Goal: Task Accomplishment & Management: Use online tool/utility

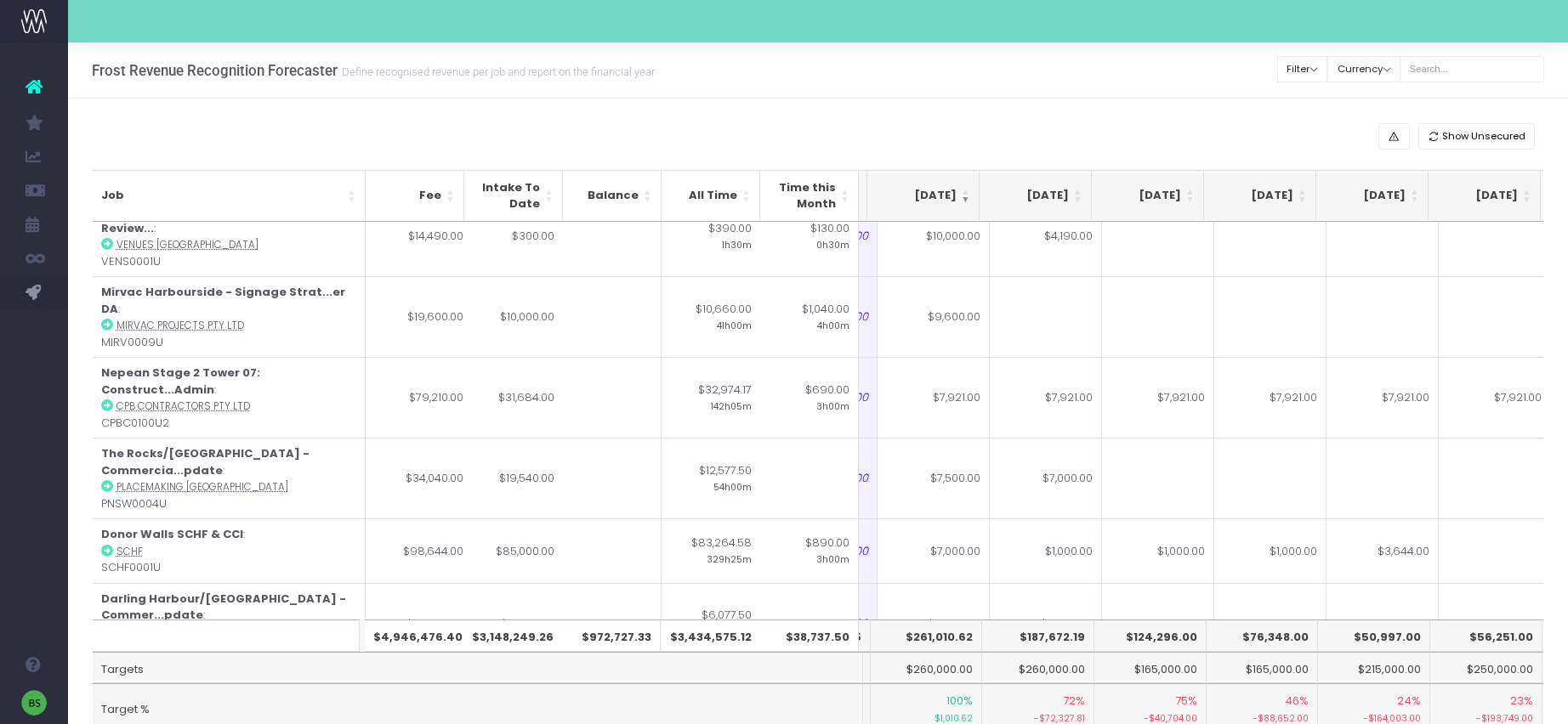
scroll to position [606, 330]
click at [1478, 63] on input "text" at bounding box center [1472, 69] width 145 height 26
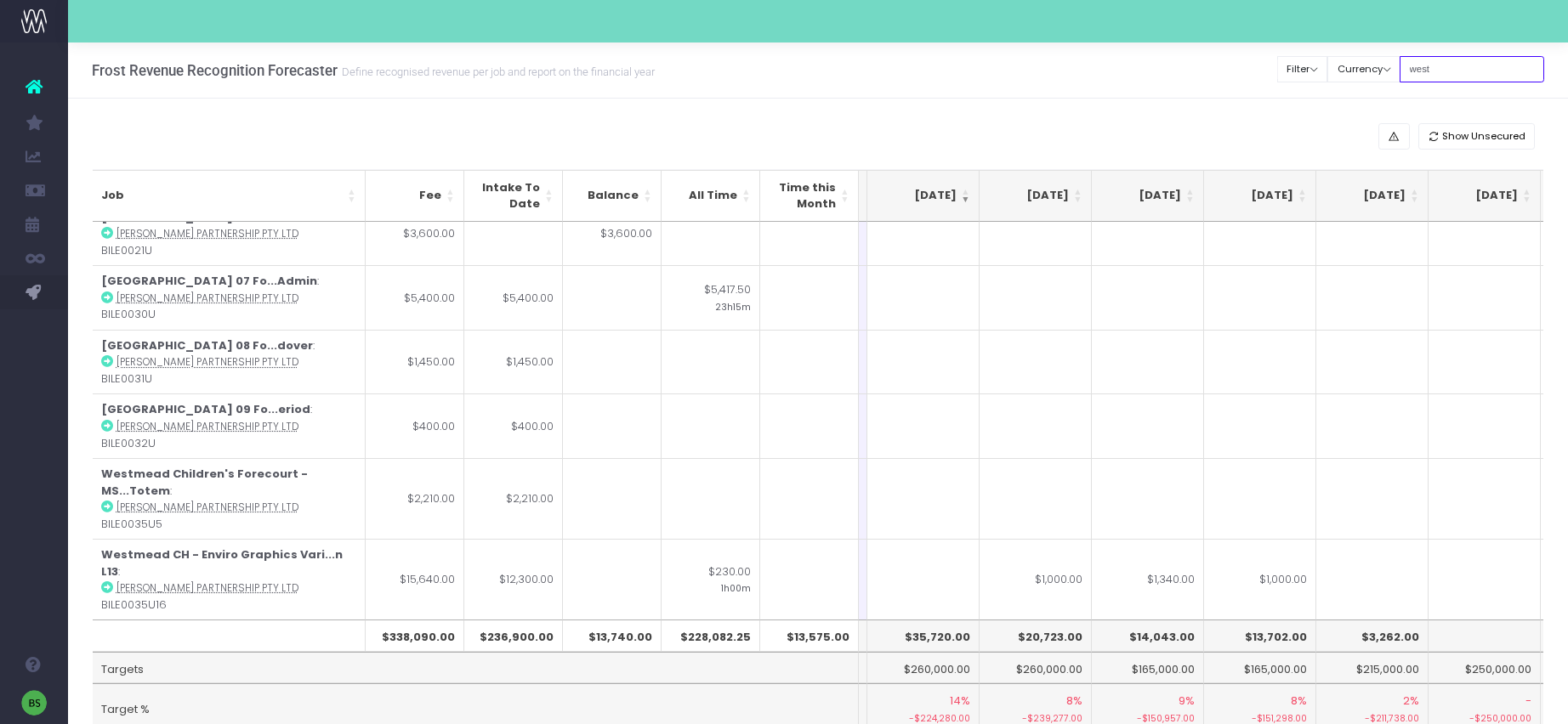
scroll to position [0, 330]
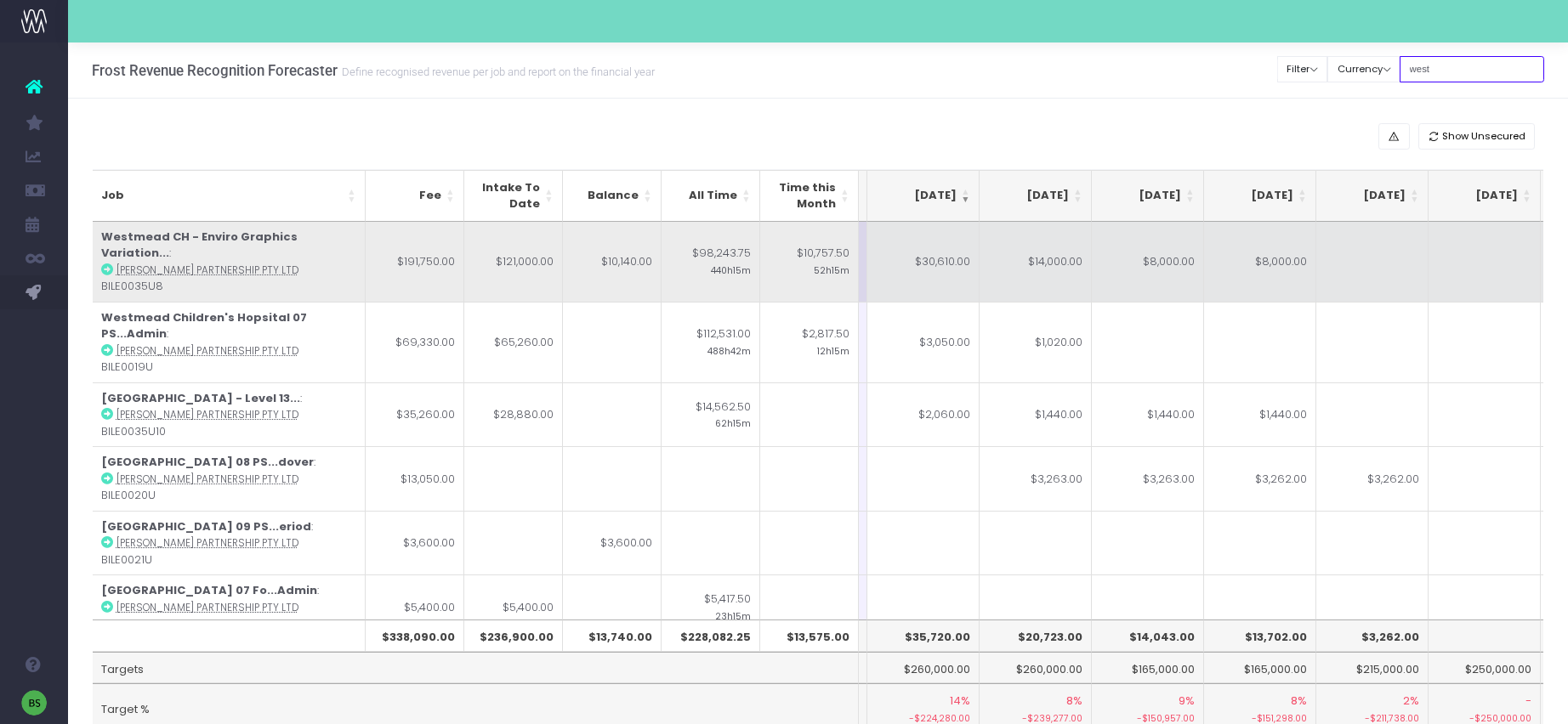
type input "west"
click at [1239, 269] on td "$8,000.00" at bounding box center [1260, 262] width 112 height 80
click at [1190, 270] on td "$8,000.00" at bounding box center [1148, 262] width 112 height 80
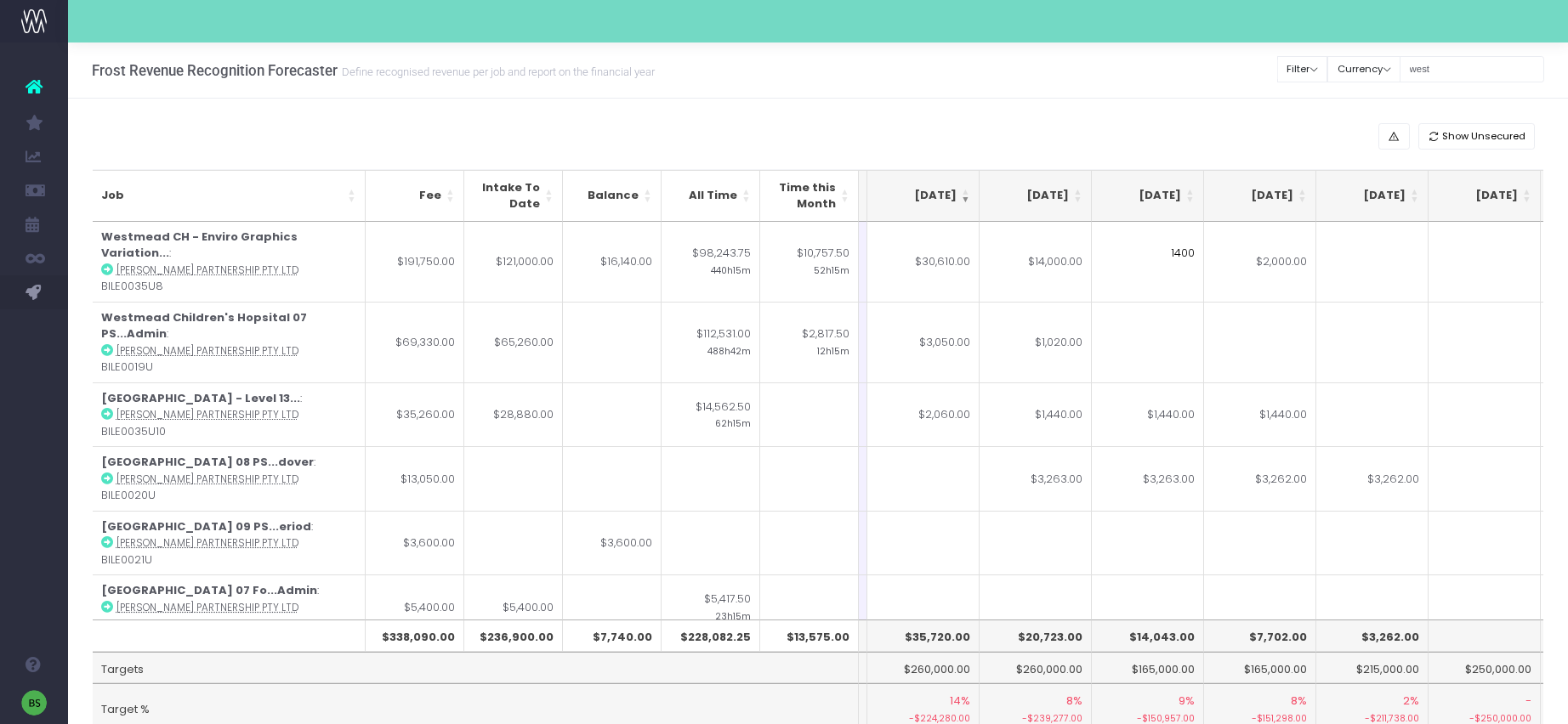
type input "14000"
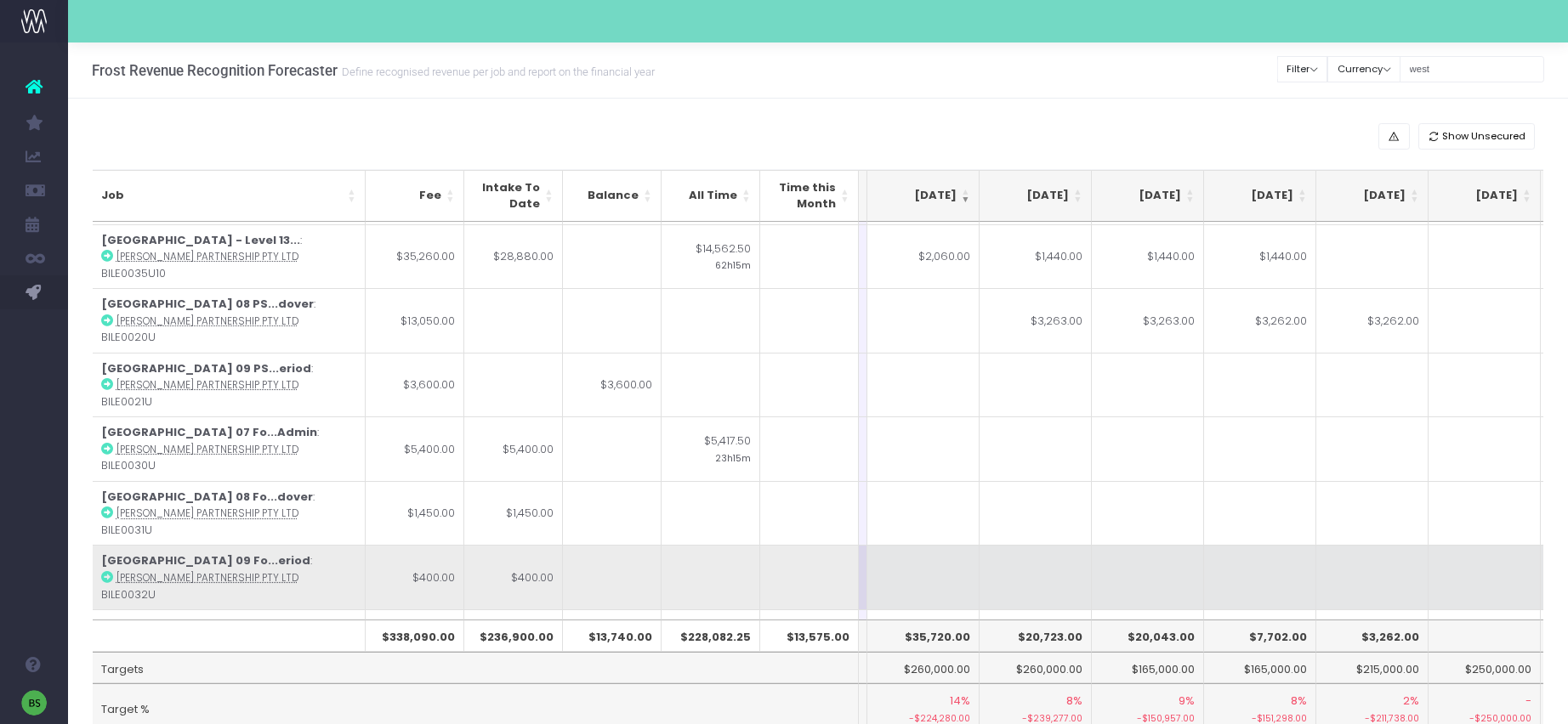
scroll to position [145, 330]
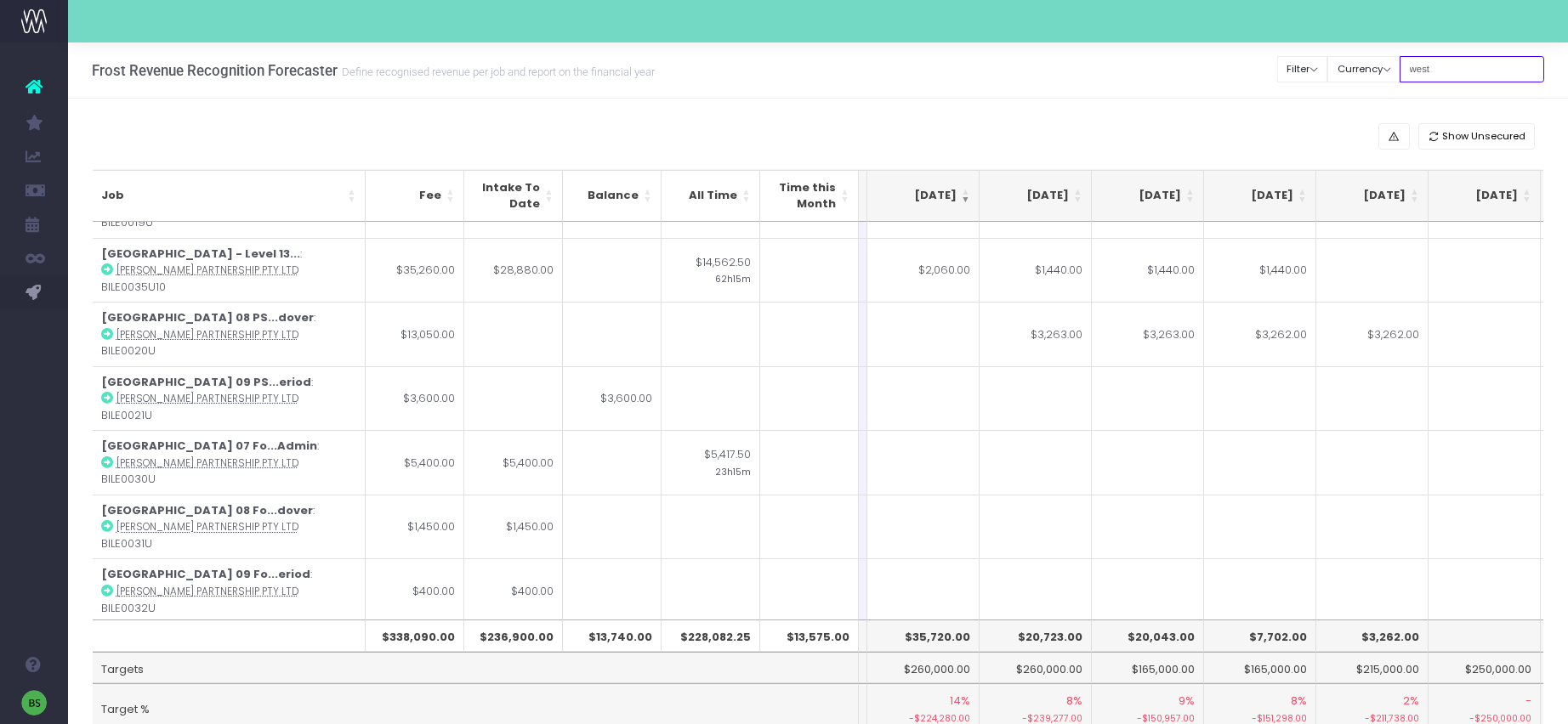
click at [1471, 60] on input "west" at bounding box center [1472, 69] width 145 height 26
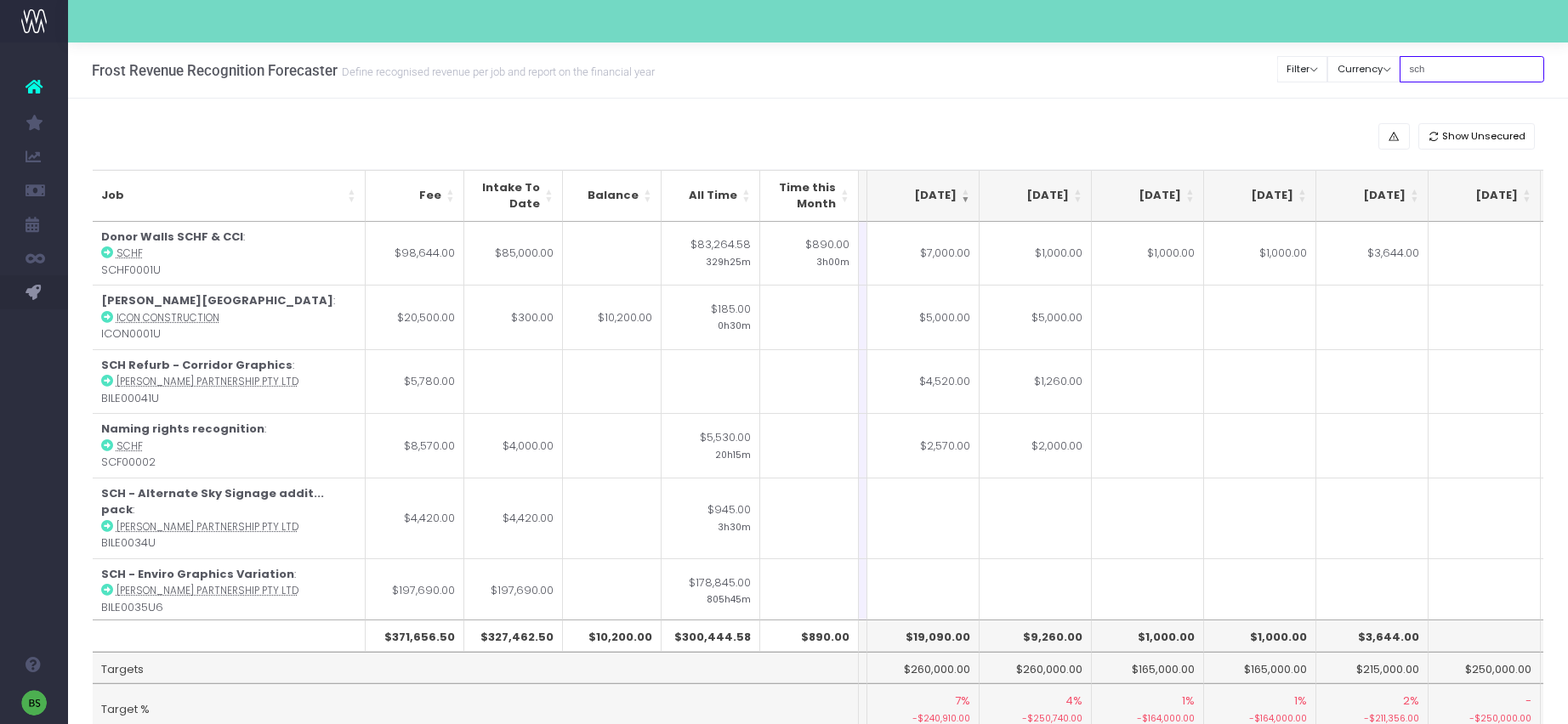
type input "sch"
click at [1461, 67] on input "sch" at bounding box center [1472, 69] width 145 height 26
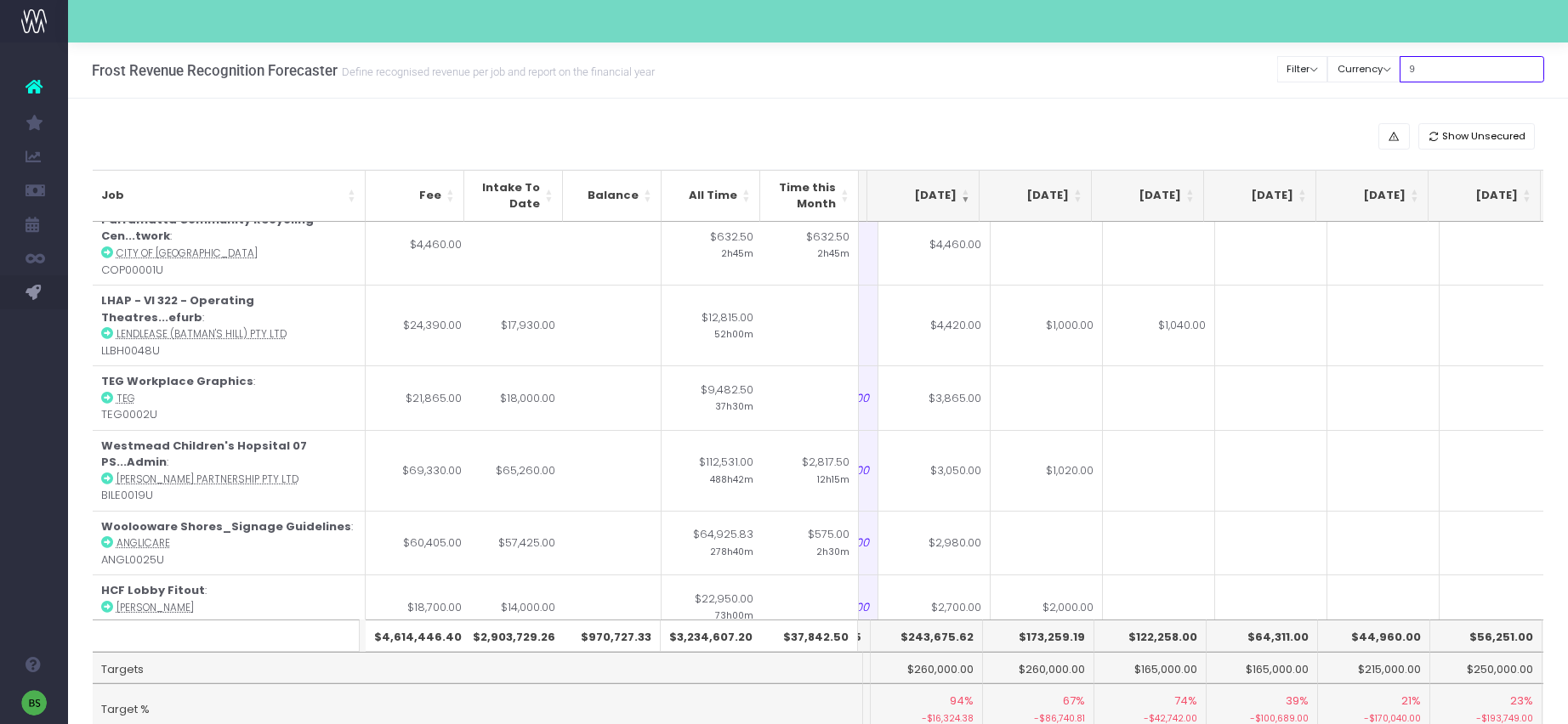
scroll to position [1914, 330]
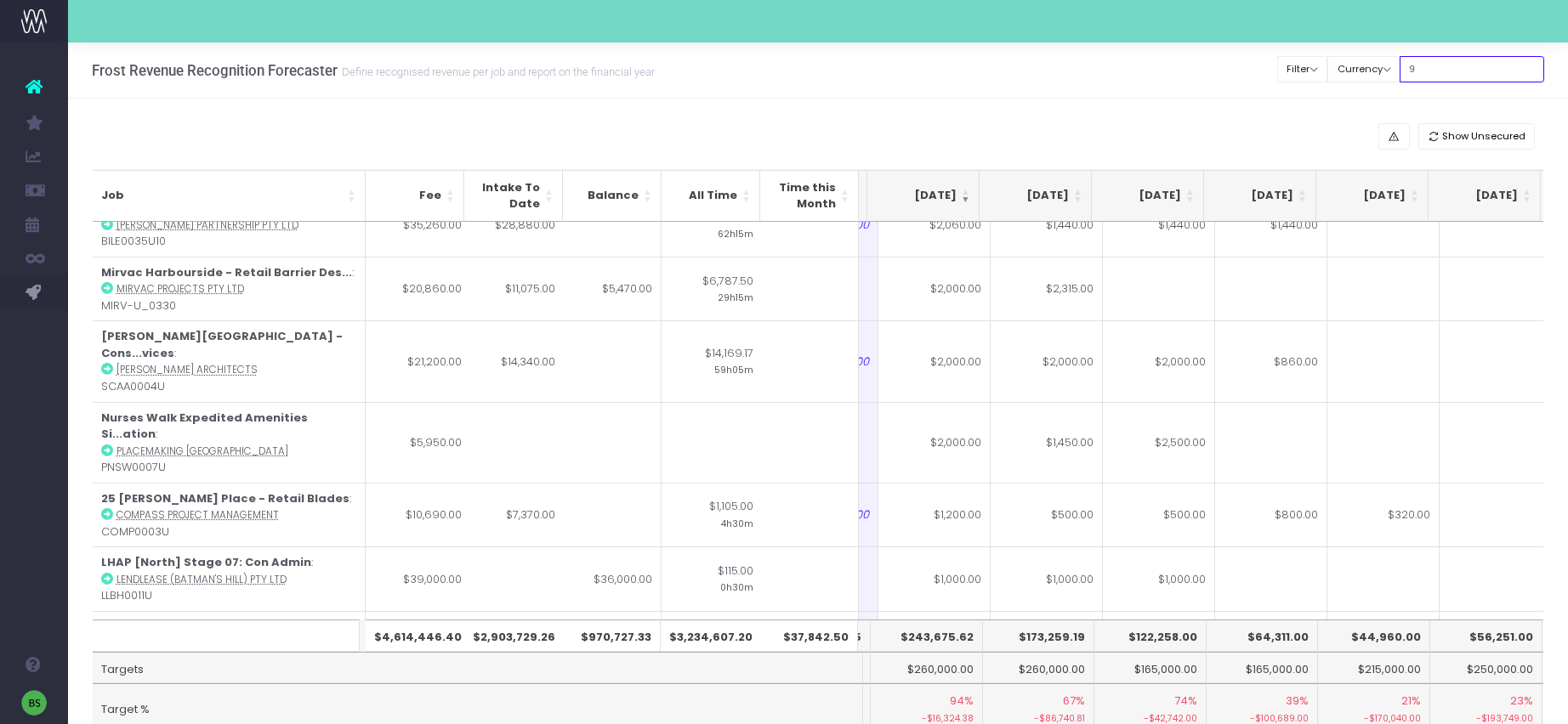
click at [1468, 66] on input "9" at bounding box center [1472, 69] width 145 height 26
type input "bile"
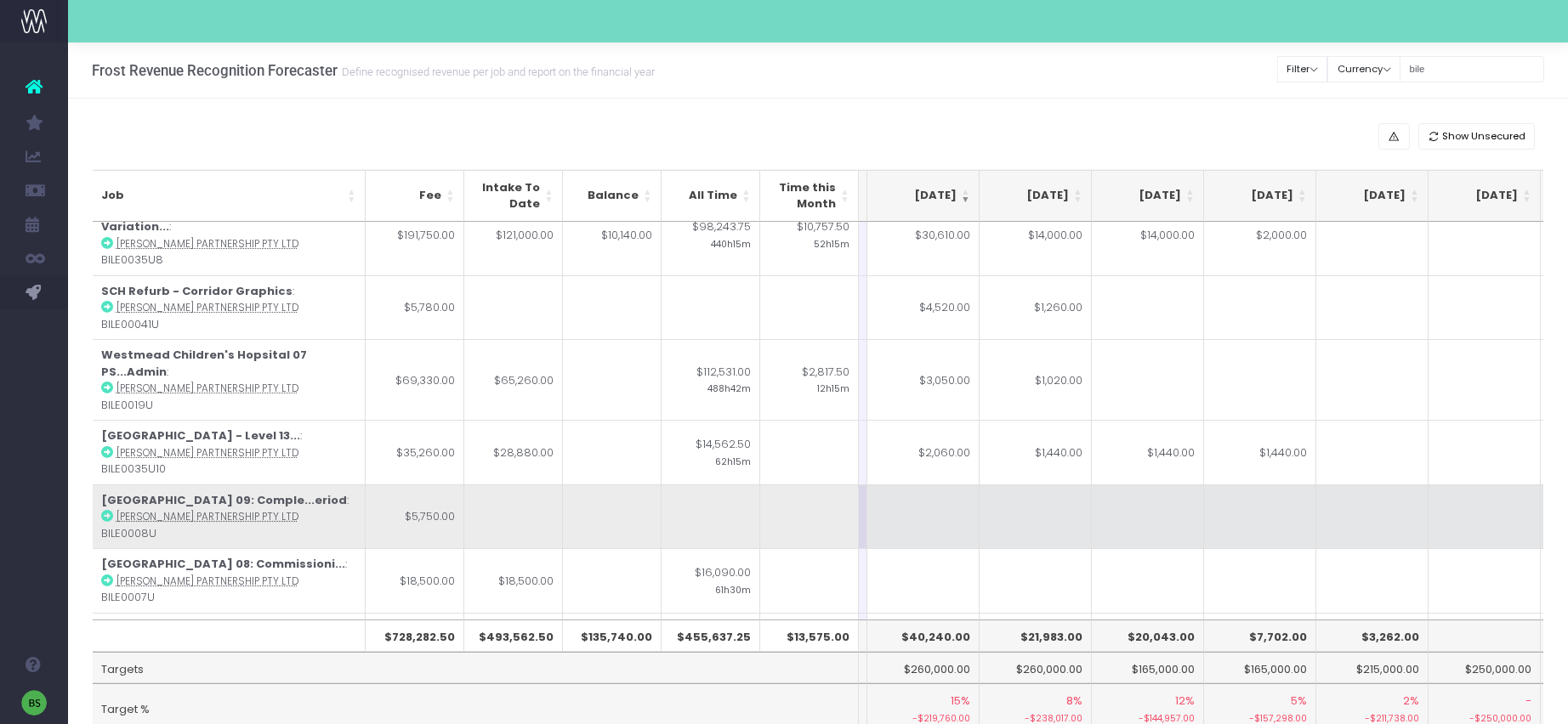
scroll to position [29, 330]
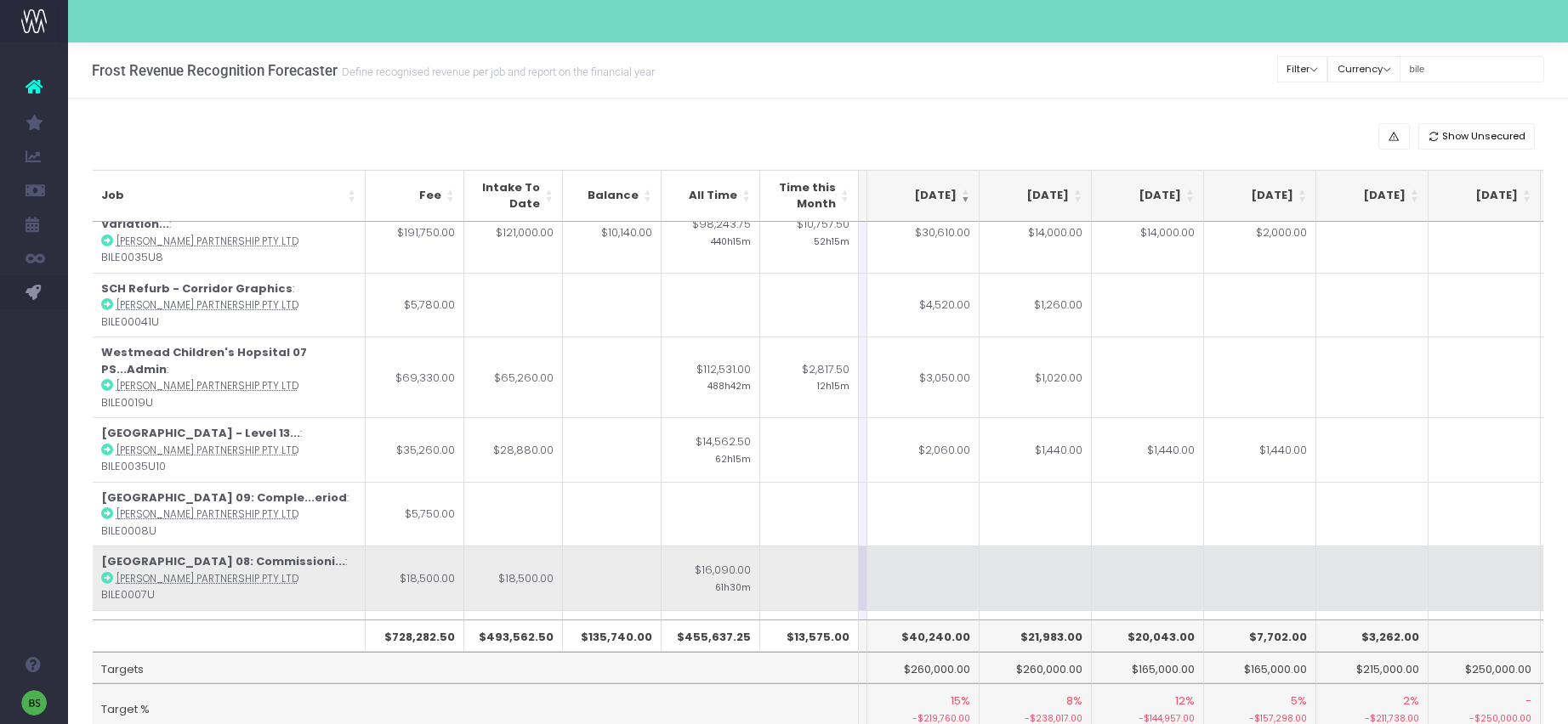
click at [108, 572] on icon at bounding box center [107, 577] width 12 height 12
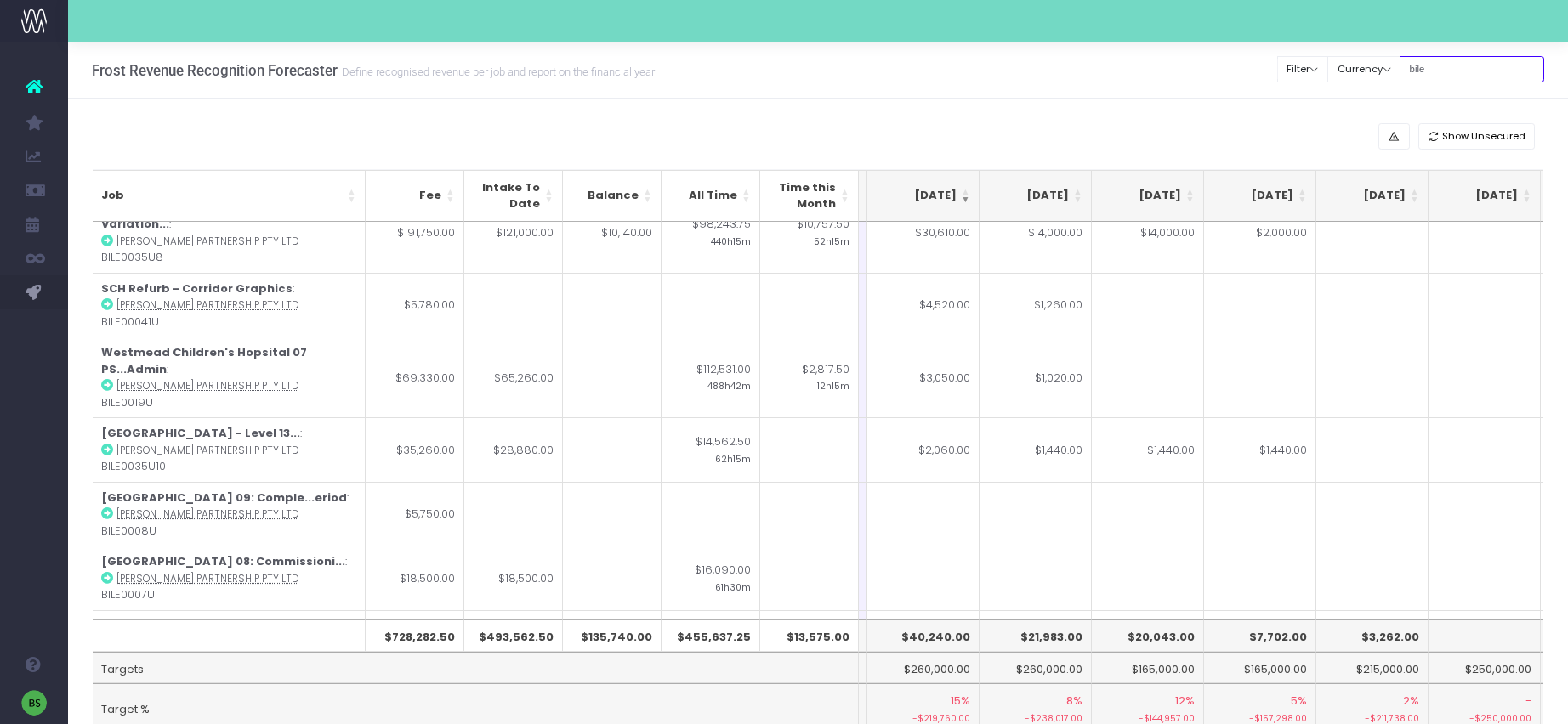
click at [1467, 72] on input "bile" at bounding box center [1472, 69] width 145 height 26
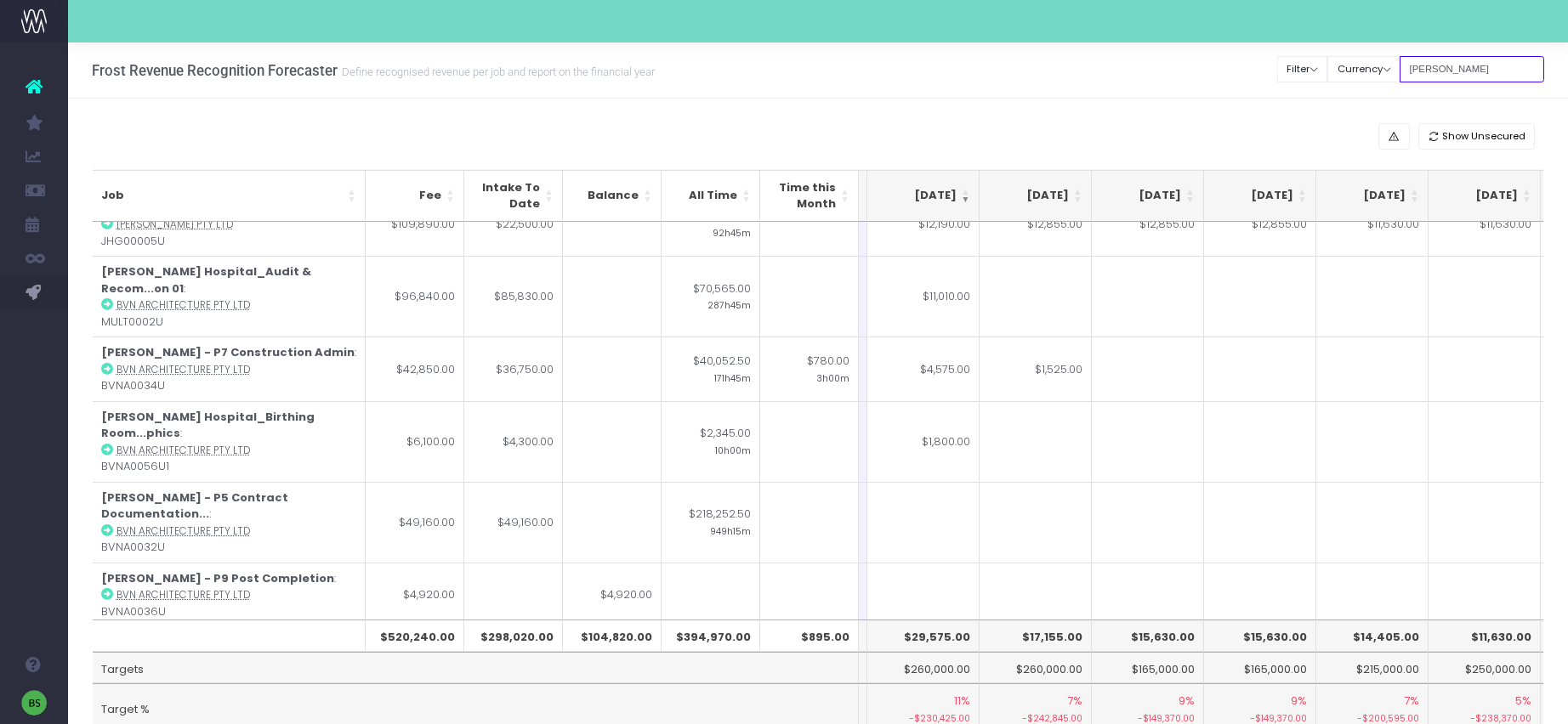
scroll to position [0, 330]
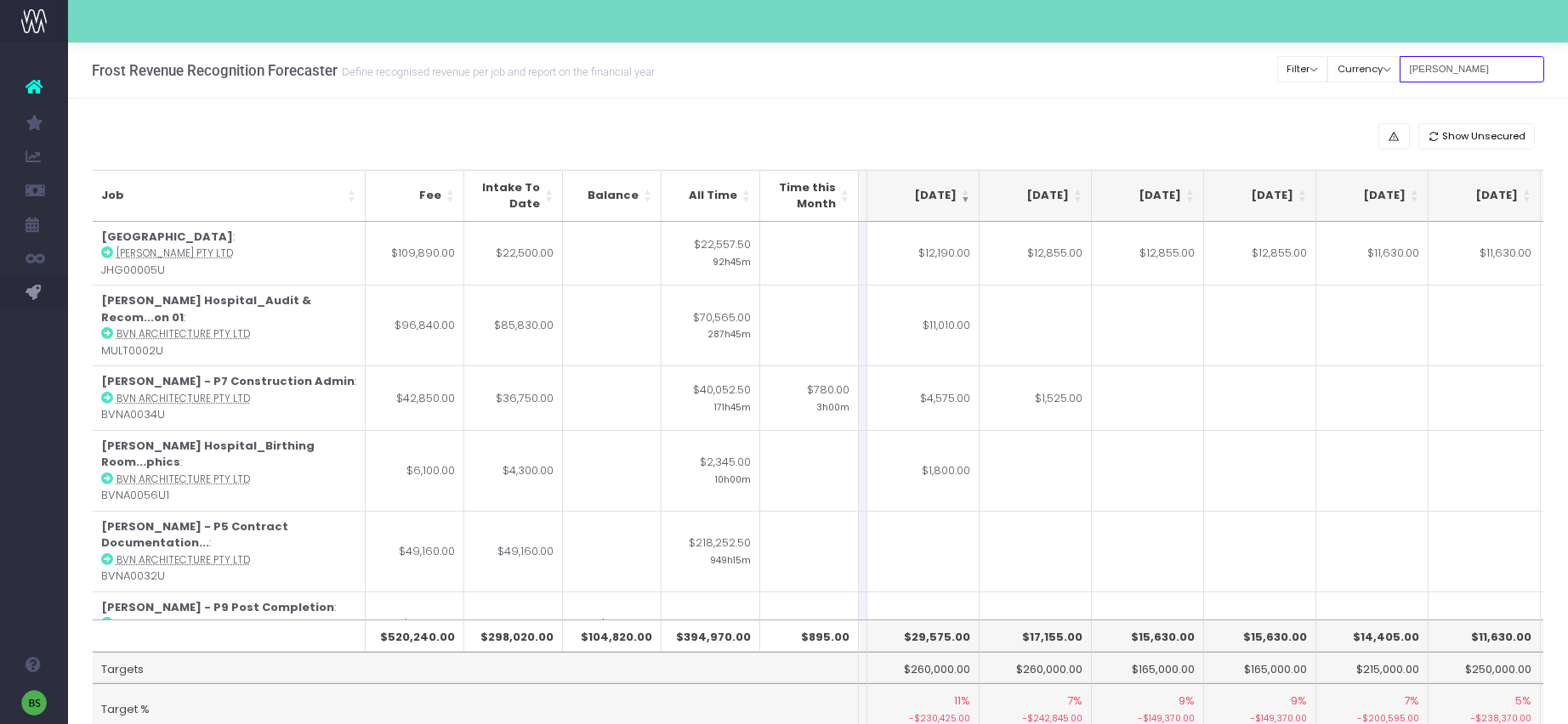
type input "[PERSON_NAME]"
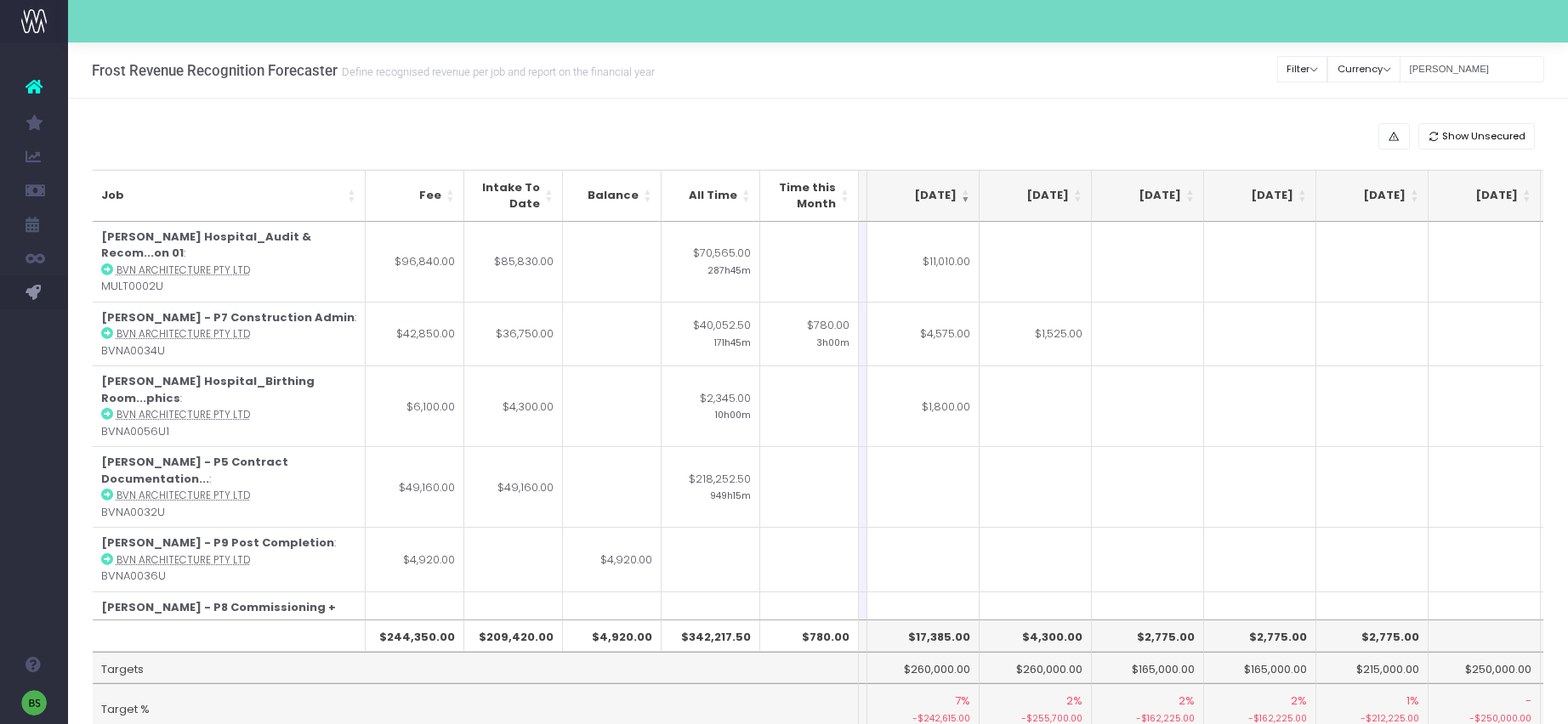
click at [1172, 98] on div "Frost Revenue Recognition Forecaster Define recognised revenue per job and repo…" at bounding box center [817, 71] width 1500 height 56
